Goal: Navigation & Orientation: Find specific page/section

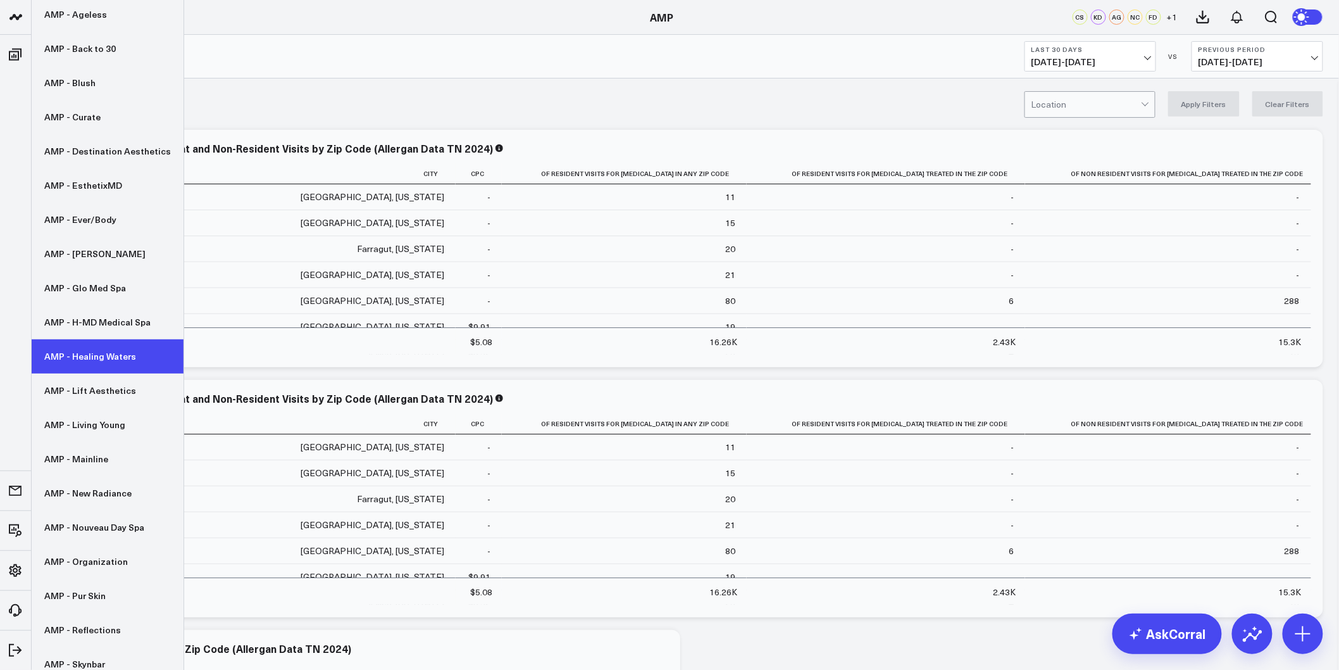
scroll to position [140, 0]
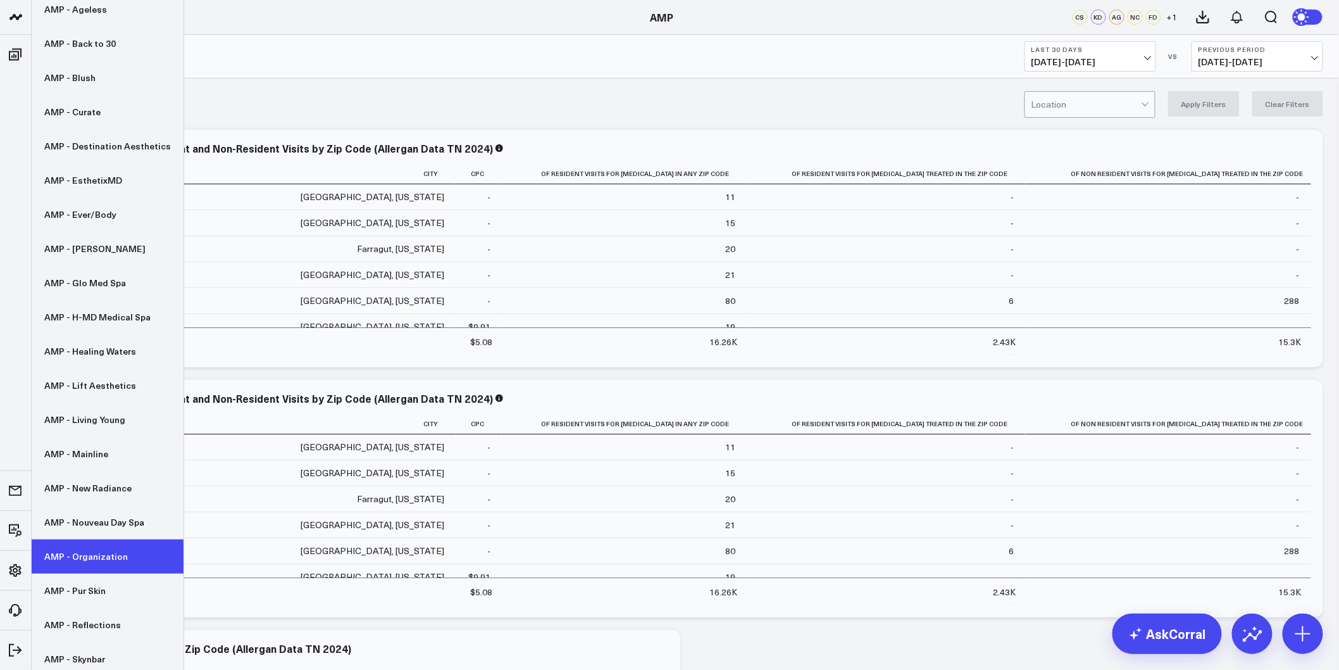
click at [99, 549] on link "AMP - Organization" at bounding box center [108, 556] width 152 height 34
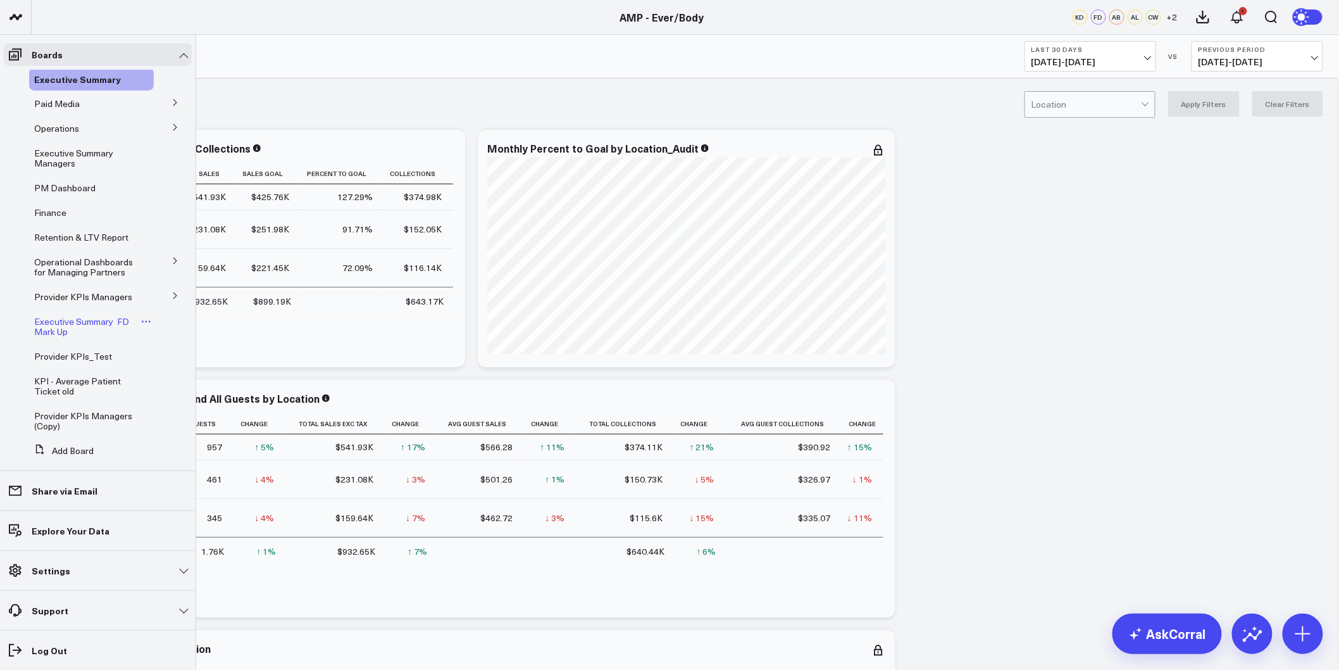
scroll to position [66, 0]
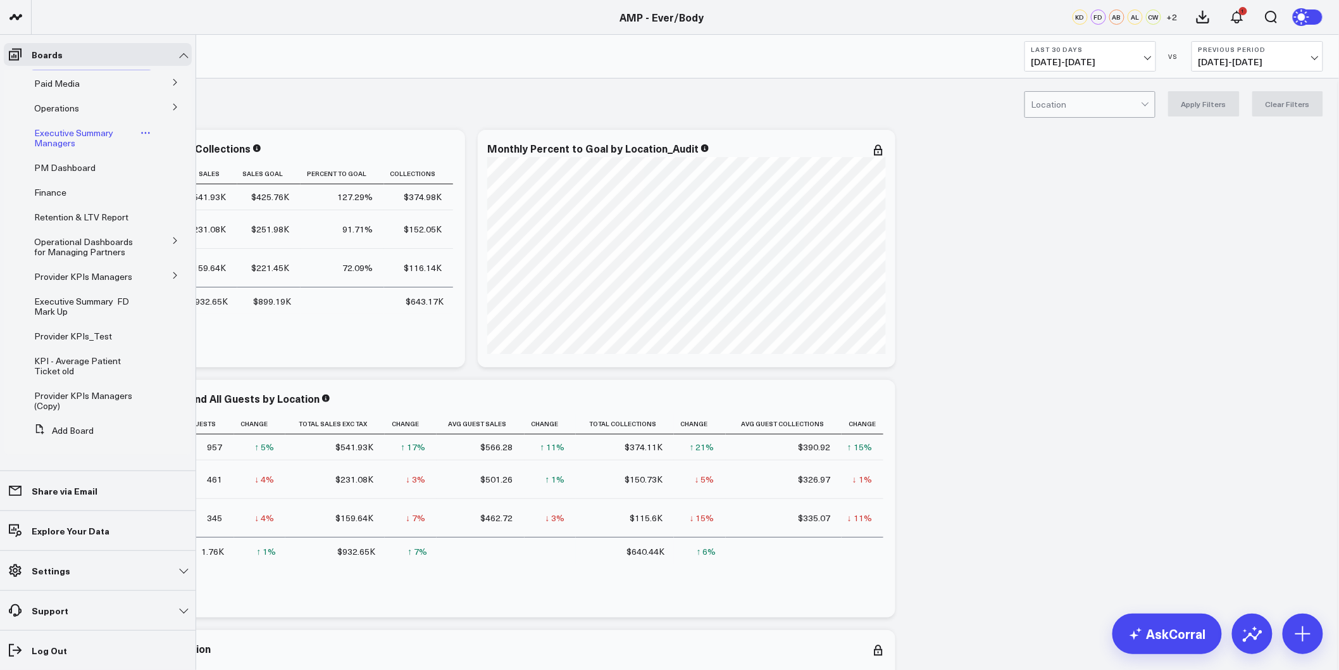
click at [61, 127] on span "Executive Summary Managers" at bounding box center [73, 138] width 79 height 22
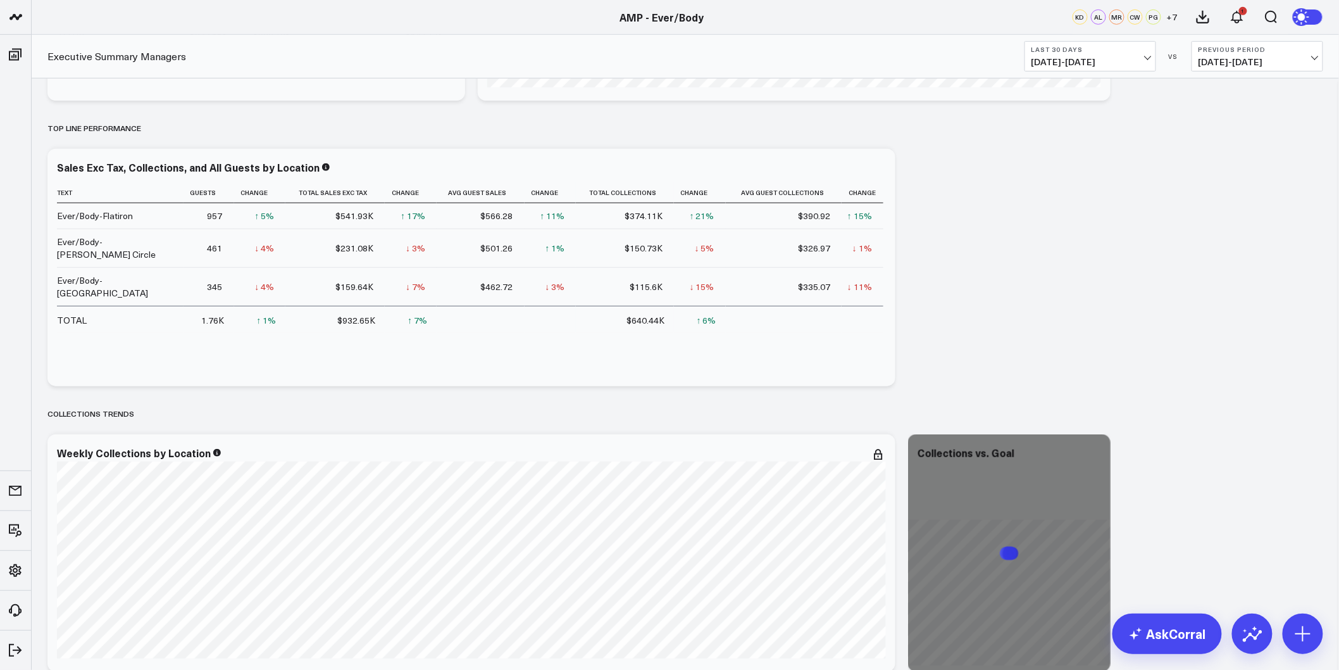
scroll to position [492, 0]
